Goal: Information Seeking & Learning: Check status

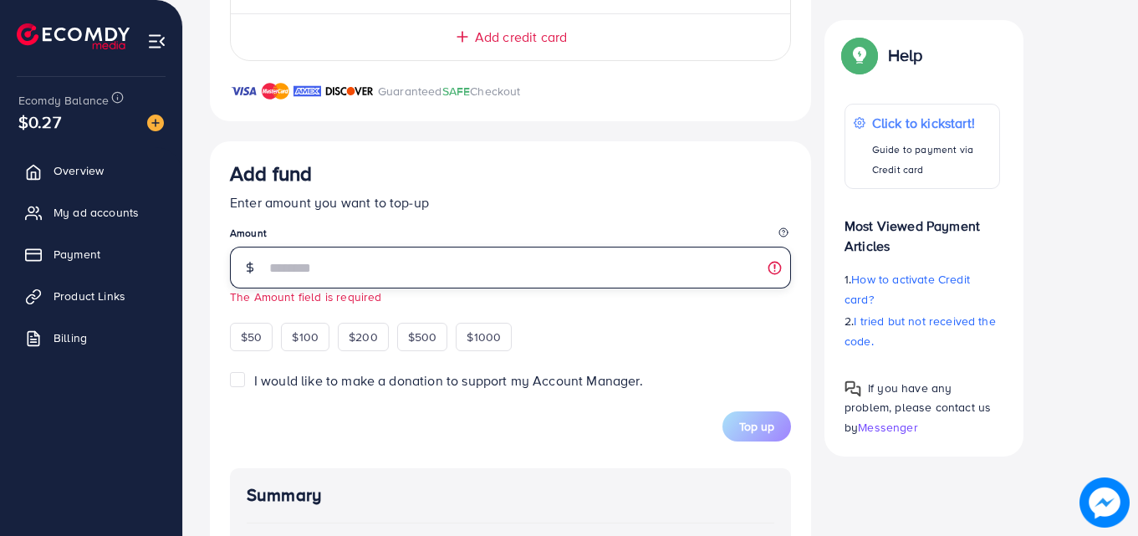
scroll to position [514, 0]
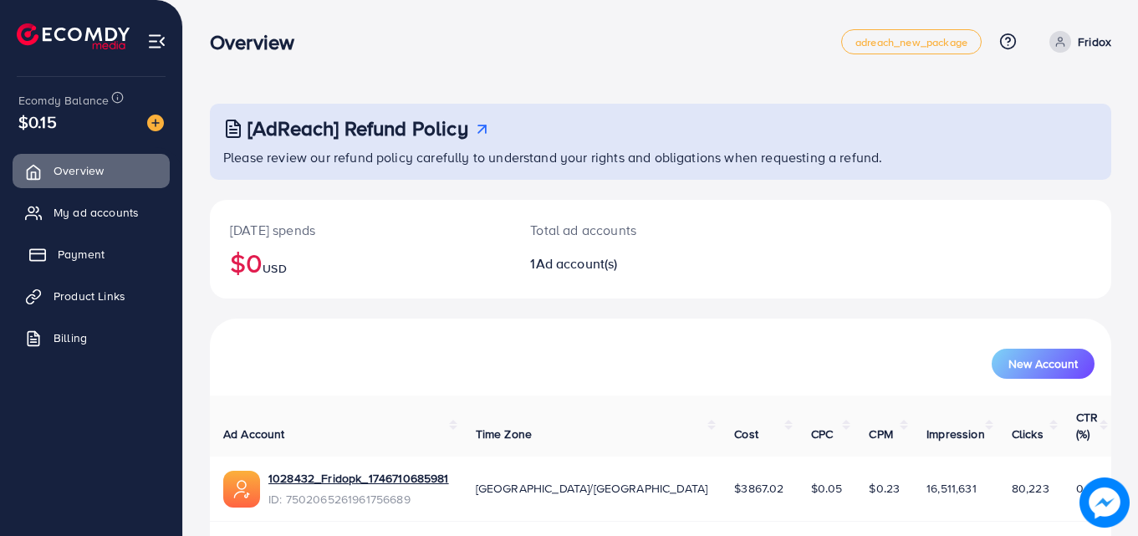
click at [84, 250] on span "Payment" at bounding box center [81, 254] width 47 height 17
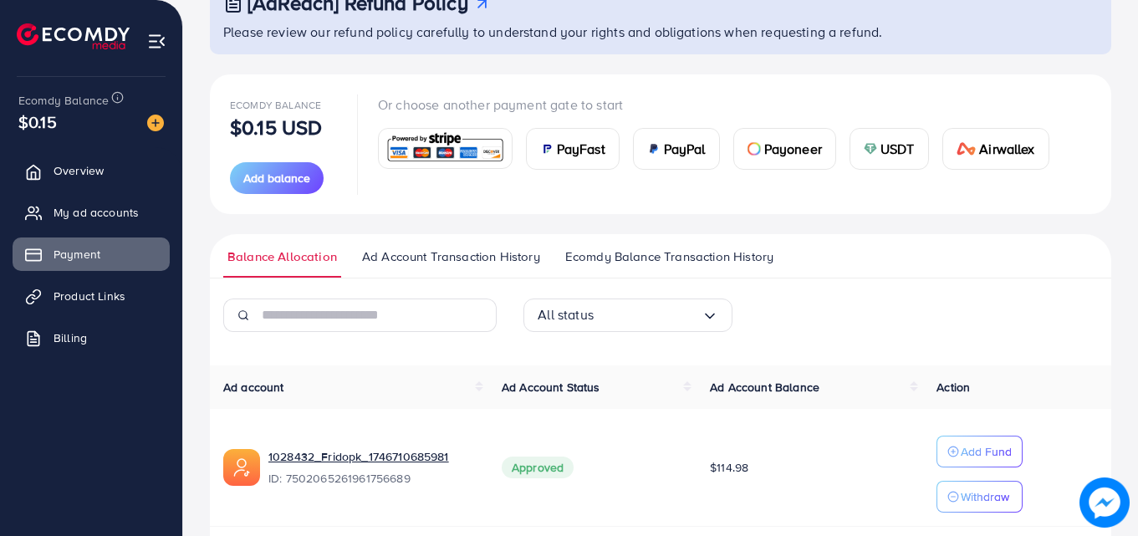
scroll to position [186, 0]
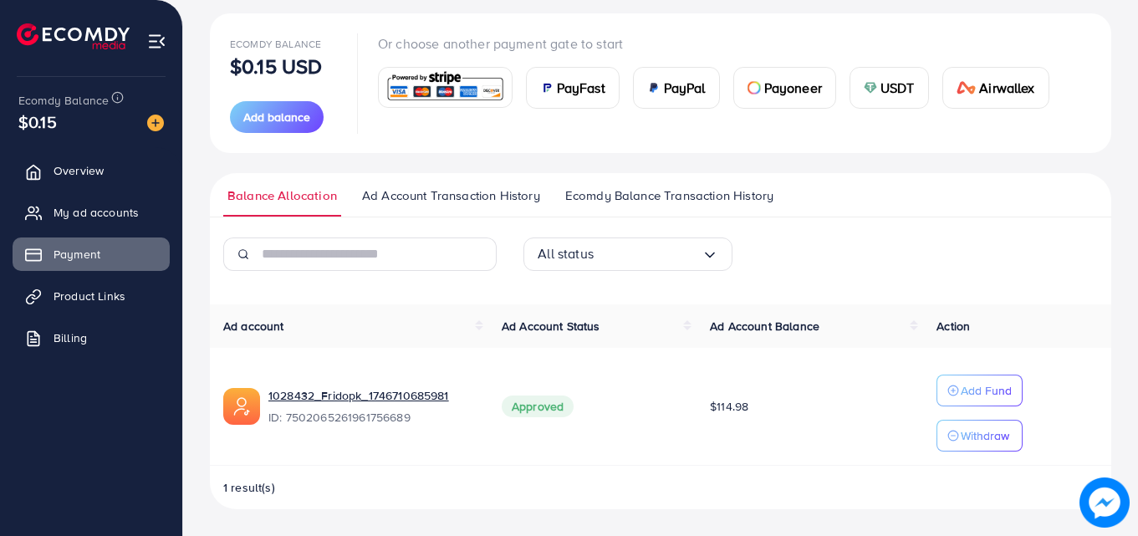
click at [630, 191] on span "Ecomdy Balance Transaction History" at bounding box center [669, 195] width 208 height 18
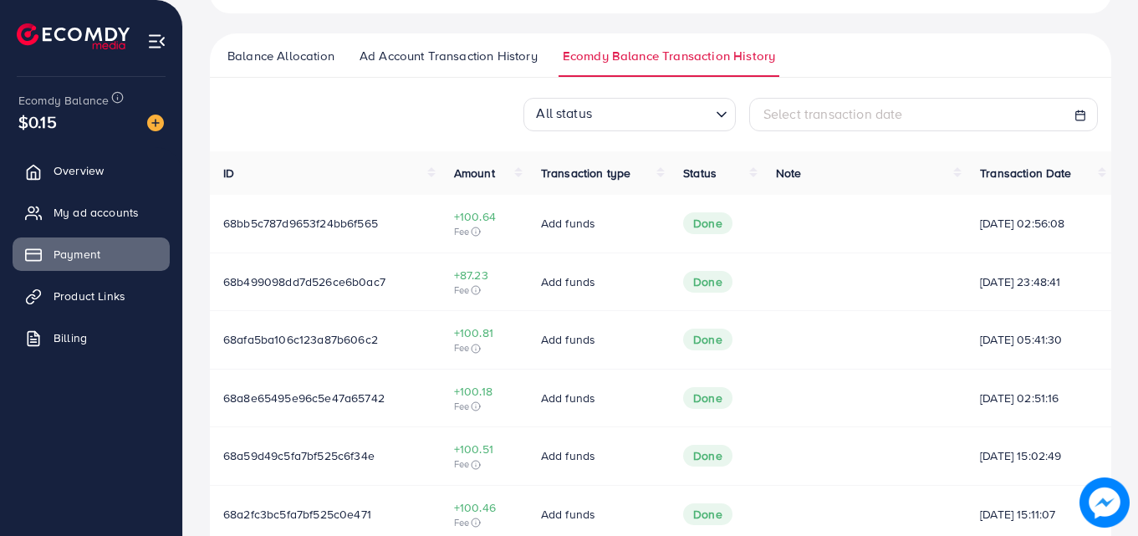
scroll to position [334, 0]
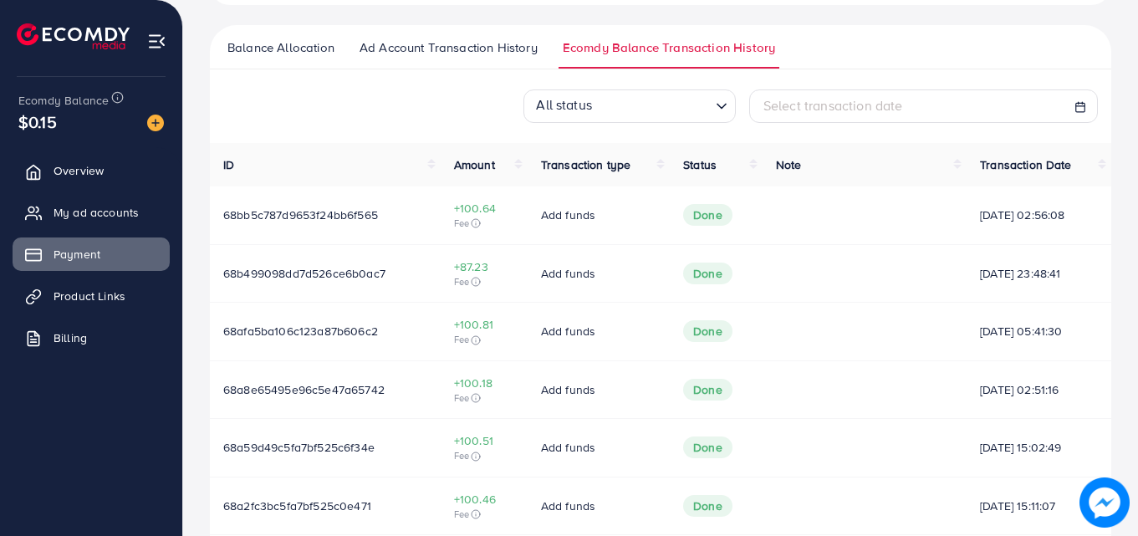
click at [482, 46] on span "Ad Account Transaction History" at bounding box center [448, 47] width 178 height 18
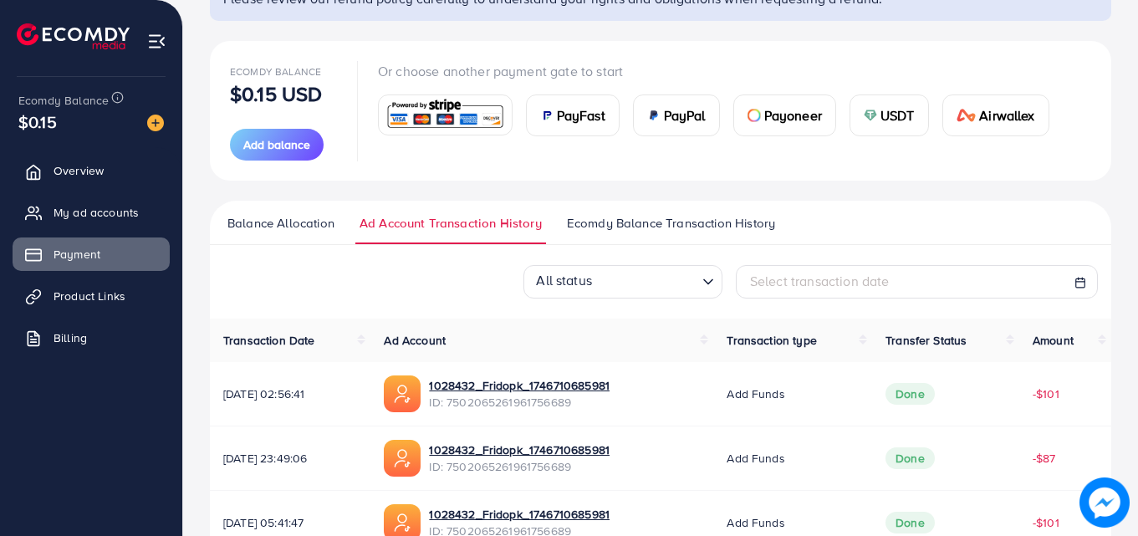
scroll to position [334, 0]
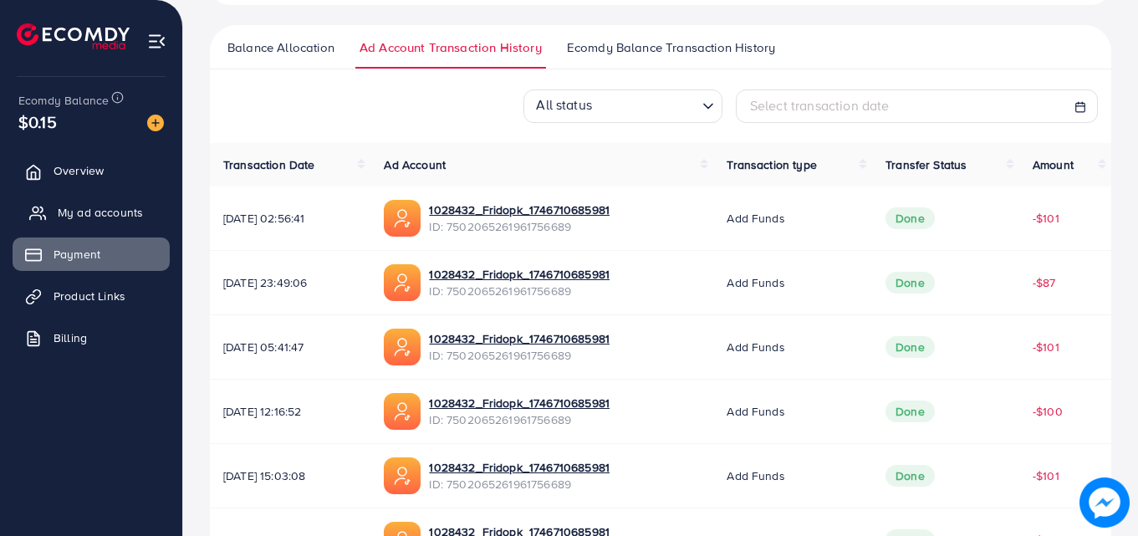
click at [58, 211] on span "My ad accounts" at bounding box center [100, 212] width 85 height 17
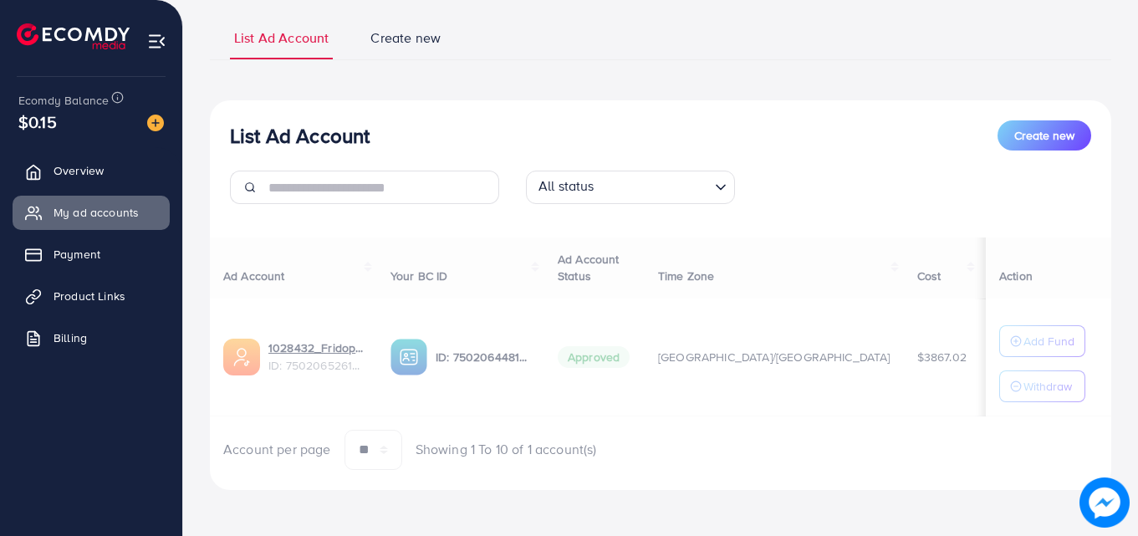
scroll to position [109, 0]
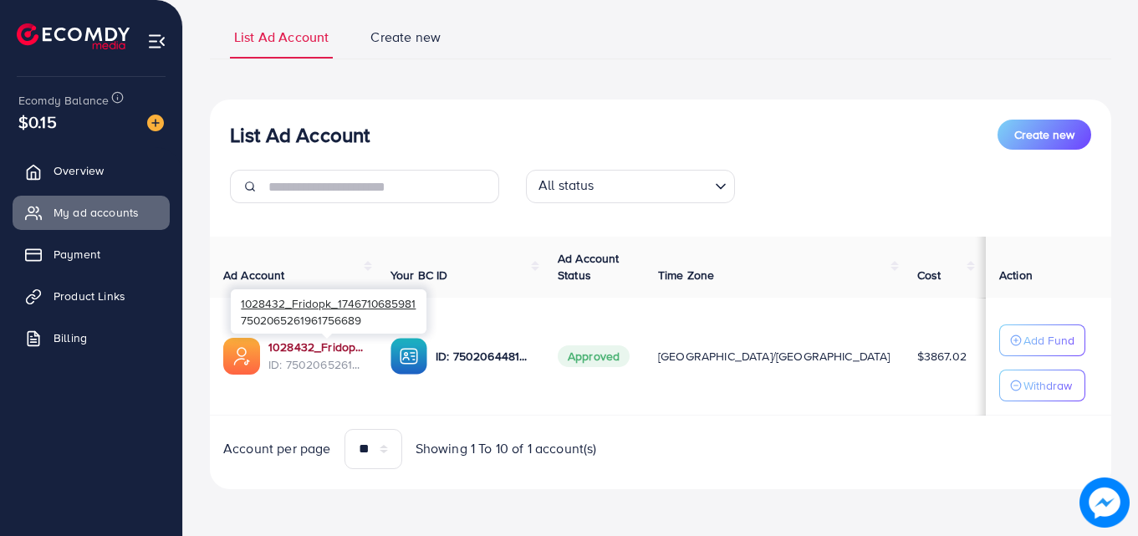
click at [322, 348] on link "1028432_Fridopk_1746710685981" at bounding box center [315, 347] width 95 height 17
